Goal: Task Accomplishment & Management: Use online tool/utility

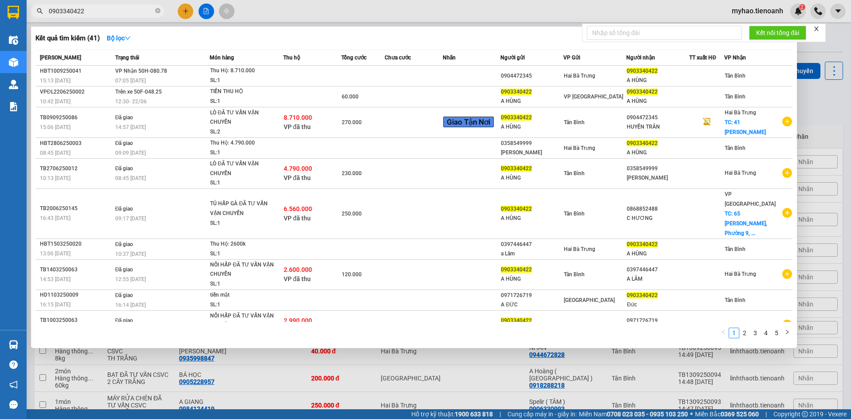
click at [0, 10] on section "Kết quả tìm kiếm ( 41 ) Bộ lọc Mã ĐH Trạng thái Món hàng Thu hộ Tổng cước Chưa …" at bounding box center [425, 209] width 851 height 419
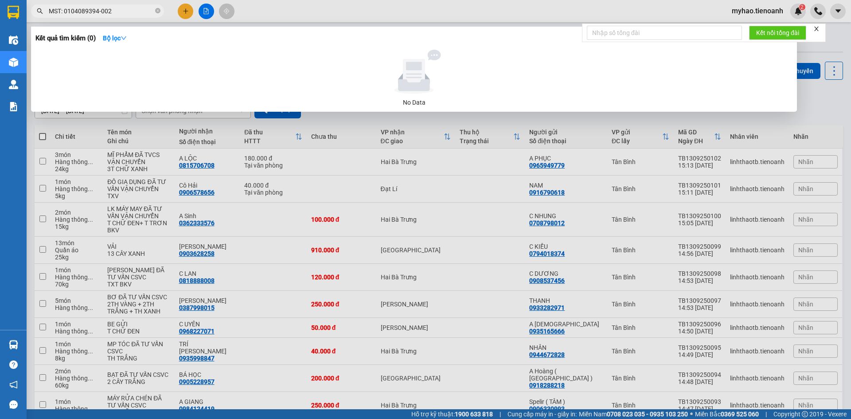
drag, startPoint x: 125, startPoint y: 11, endPoint x: 0, endPoint y: 12, distance: 125.0
click at [2, 13] on section "Kết quả tìm kiếm ( 0 ) Bộ lọc No Data MST: 0104089394-002 myhao.tienoanh 2 Điều…" at bounding box center [425, 209] width 851 height 419
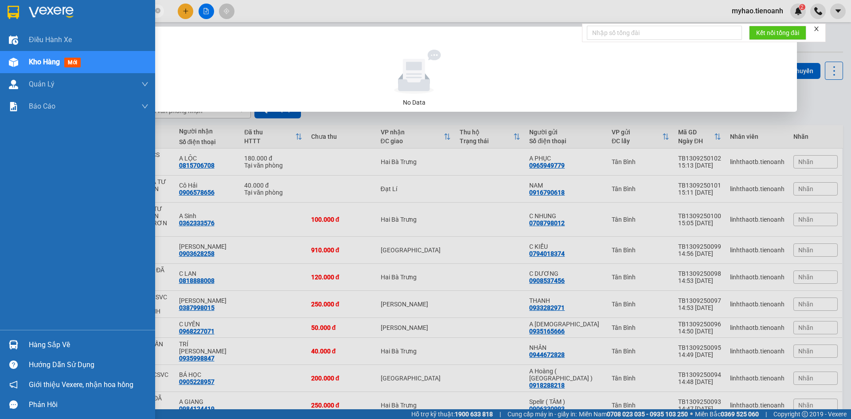
paste input "0382372021"
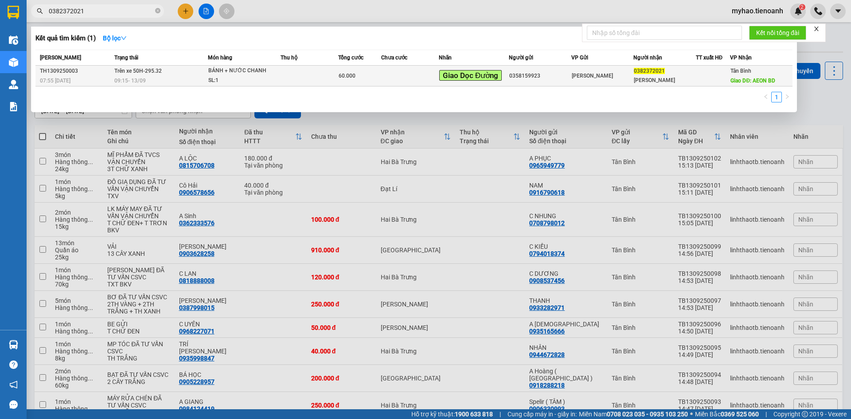
type input "0382372021"
click at [663, 76] on div "[PERSON_NAME]" at bounding box center [665, 80] width 62 height 9
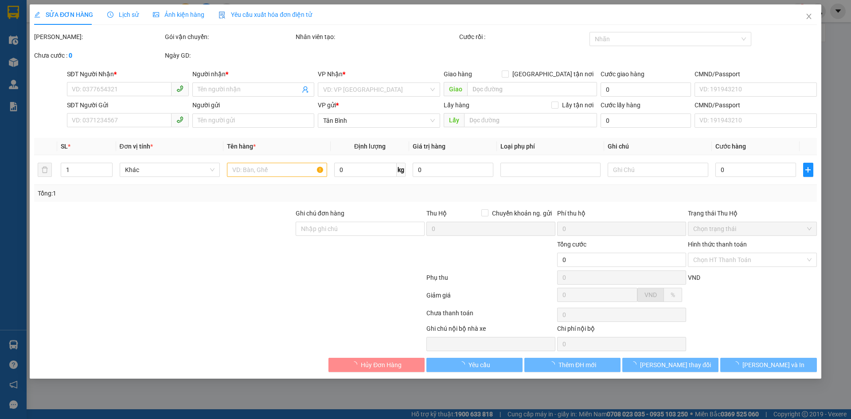
type input "0382372021"
type input "[PERSON_NAME]"
type input "AEON BD"
type input "0358159923"
type input "60.000"
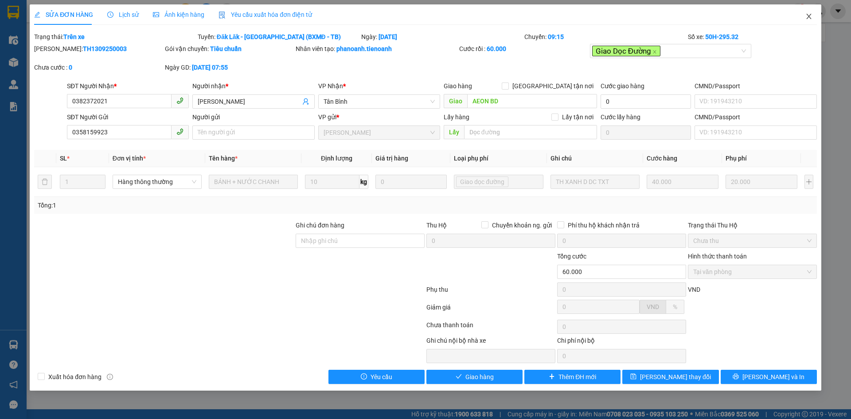
click at [806, 16] on icon "close" at bounding box center [808, 16] width 7 height 7
